Goal: Information Seeking & Learning: Learn about a topic

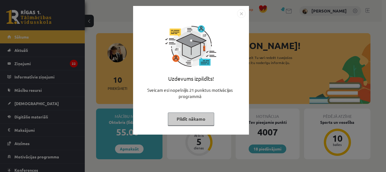
click at [241, 14] on img "Close" at bounding box center [241, 13] width 8 height 8
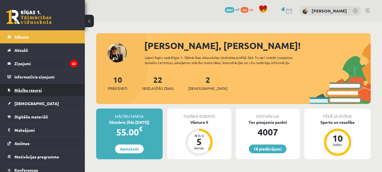
click at [34, 95] on link "Mācību resursi" at bounding box center [42, 89] width 70 height 13
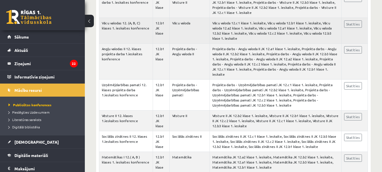
scroll to position [146, 0]
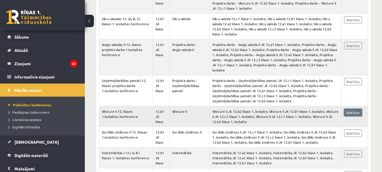
click at [351, 109] on link "Skatīties" at bounding box center [353, 112] width 18 height 7
